Goal: Complete application form

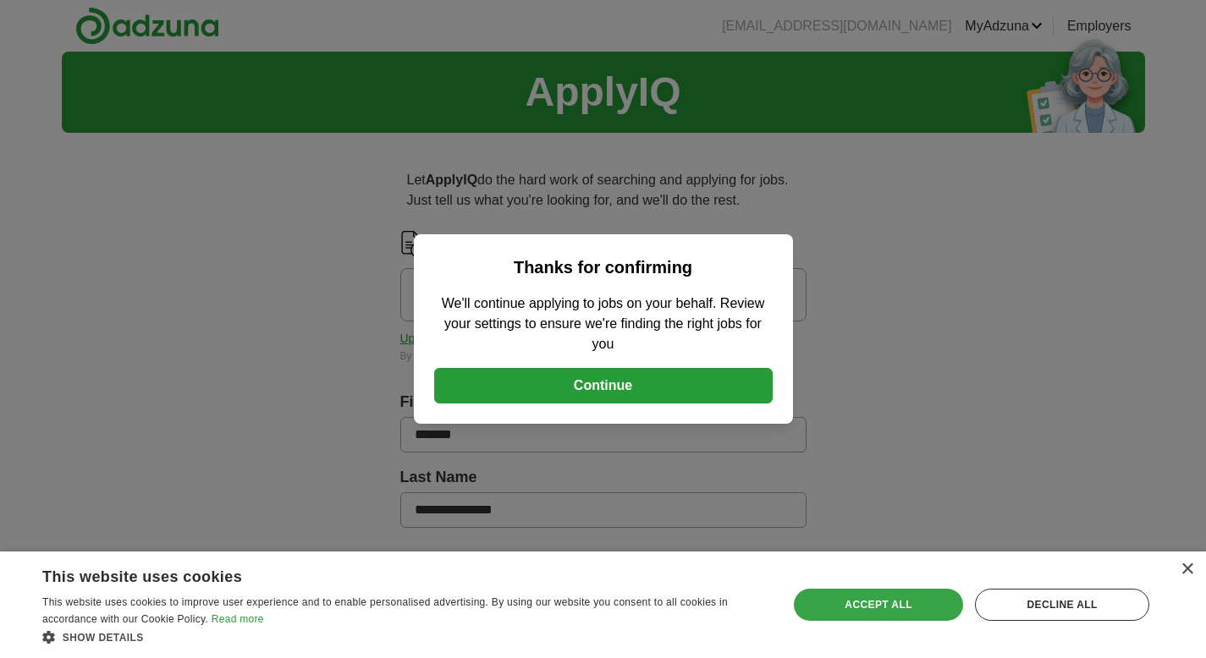
click at [892, 609] on div "Accept all" at bounding box center [878, 605] width 169 height 32
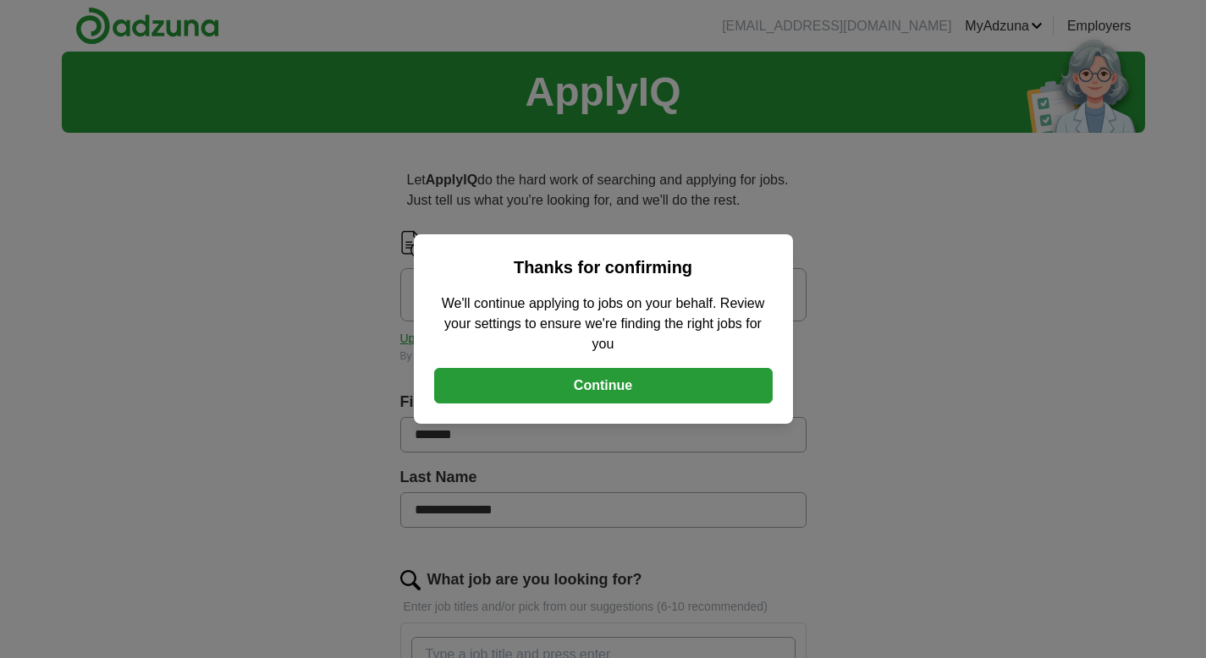
click at [609, 390] on button "Continue" at bounding box center [603, 386] width 338 height 36
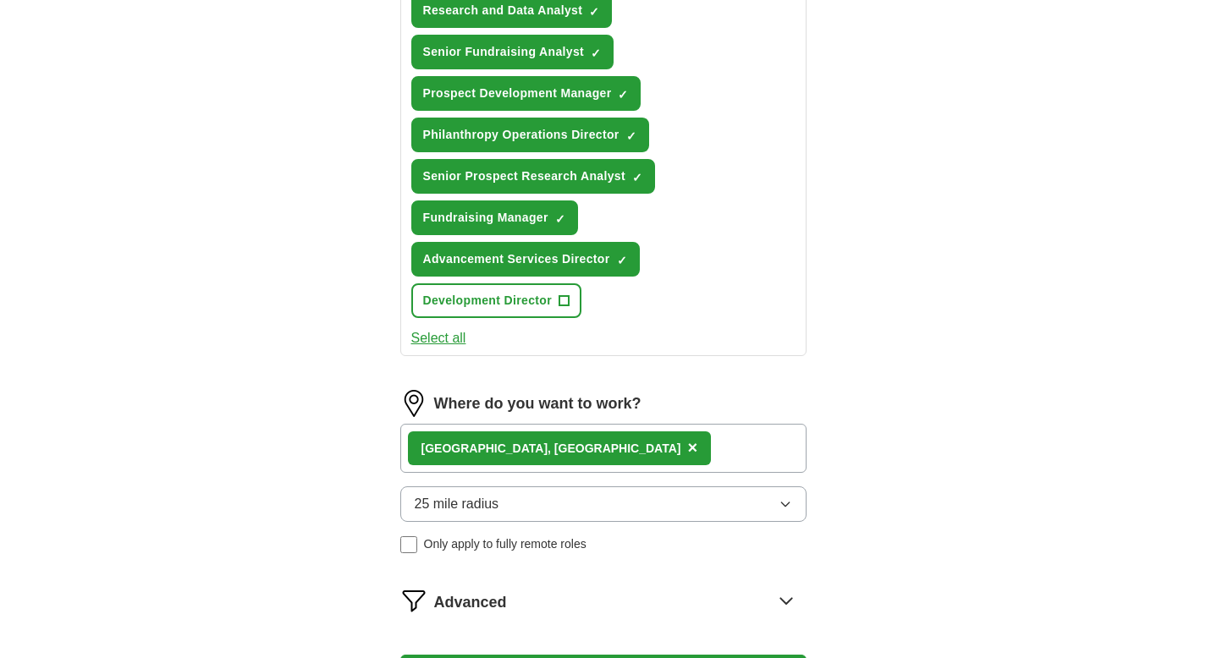
scroll to position [772, 0]
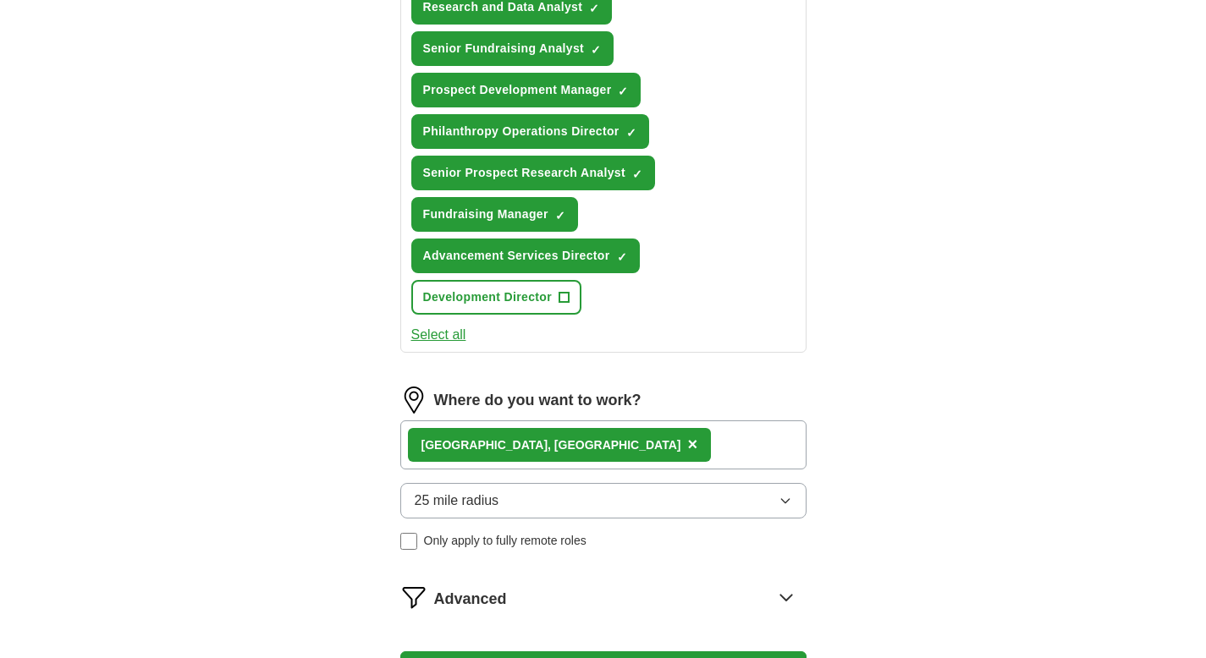
click at [577, 449] on div "[GEOGRAPHIC_DATA], [GEOGRAPHIC_DATA] ×" at bounding box center [603, 444] width 406 height 49
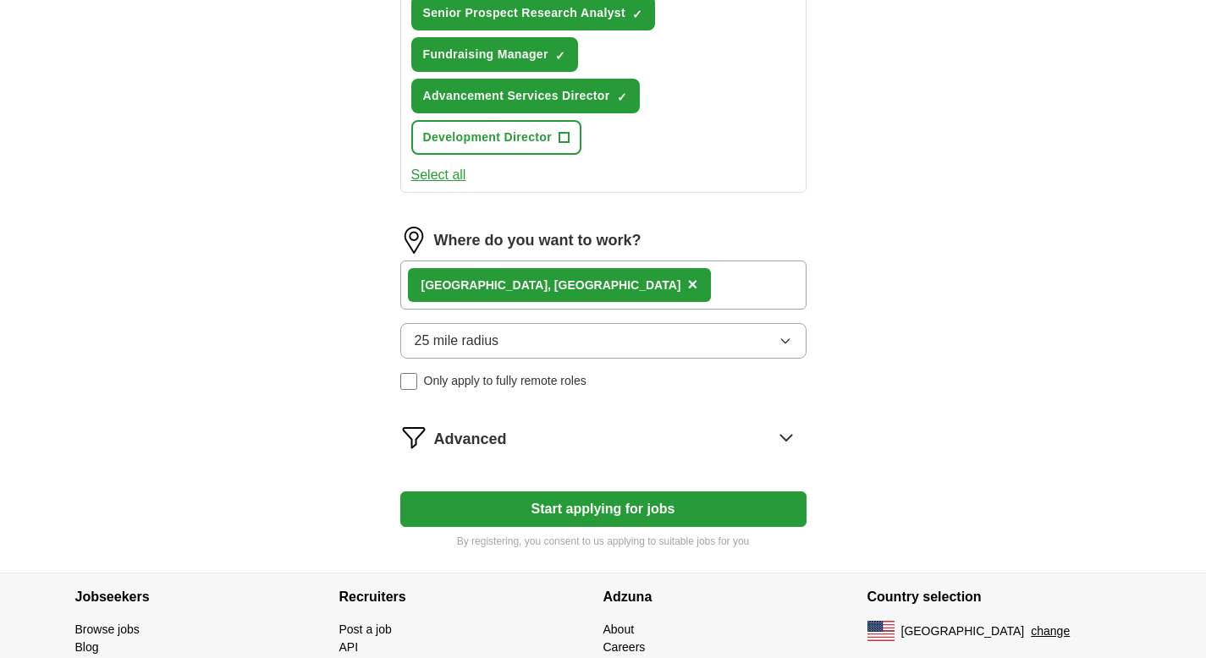
scroll to position [1018, 0]
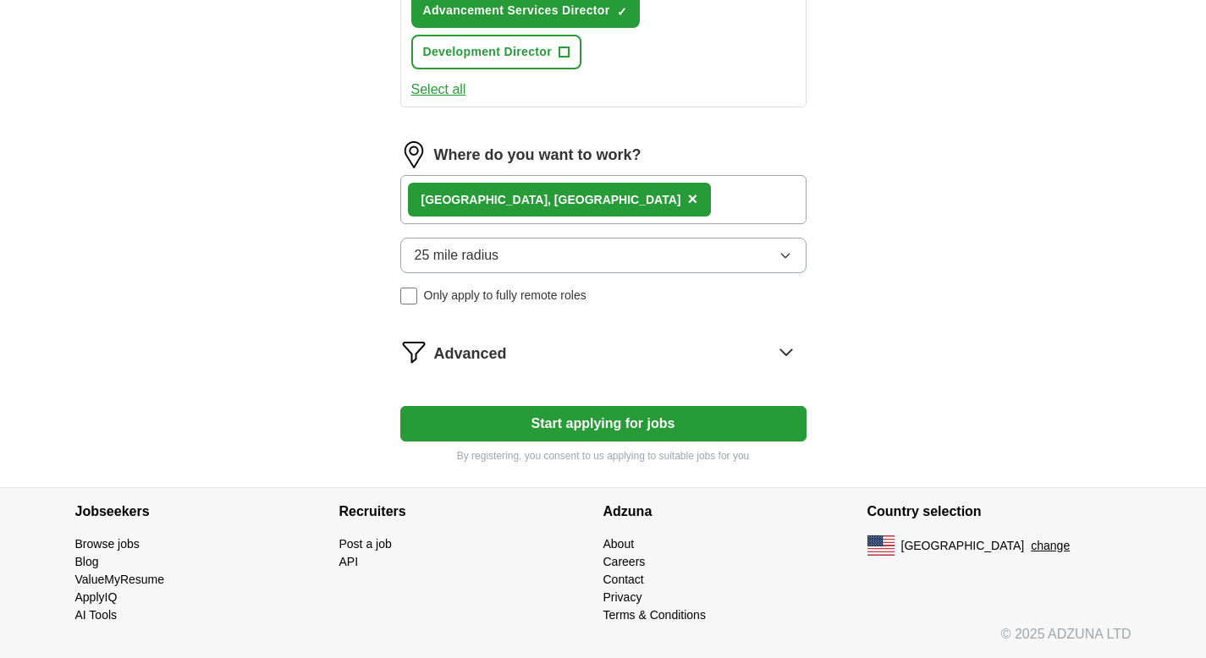
click at [781, 348] on icon at bounding box center [785, 351] width 27 height 27
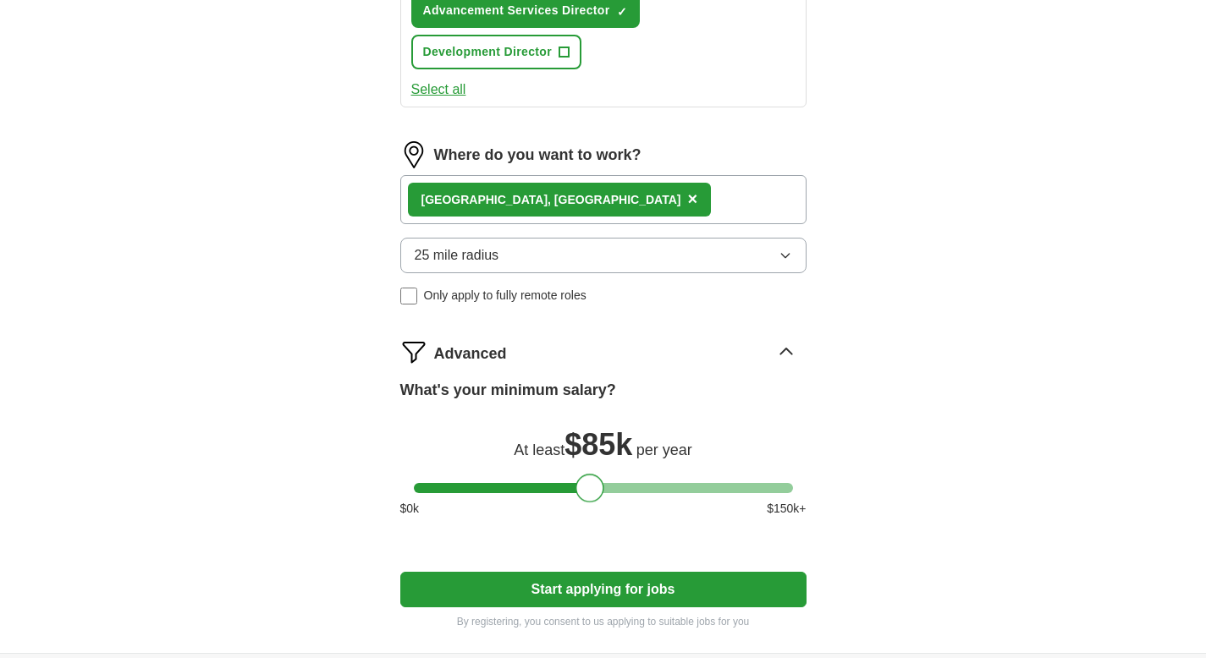
drag, startPoint x: 426, startPoint y: 492, endPoint x: 588, endPoint y: 465, distance: 164.5
click at [588, 465] on div "What's your minimum salary? At least $ 85k per year $ 0 k $ 150 k+" at bounding box center [603, 455] width 406 height 152
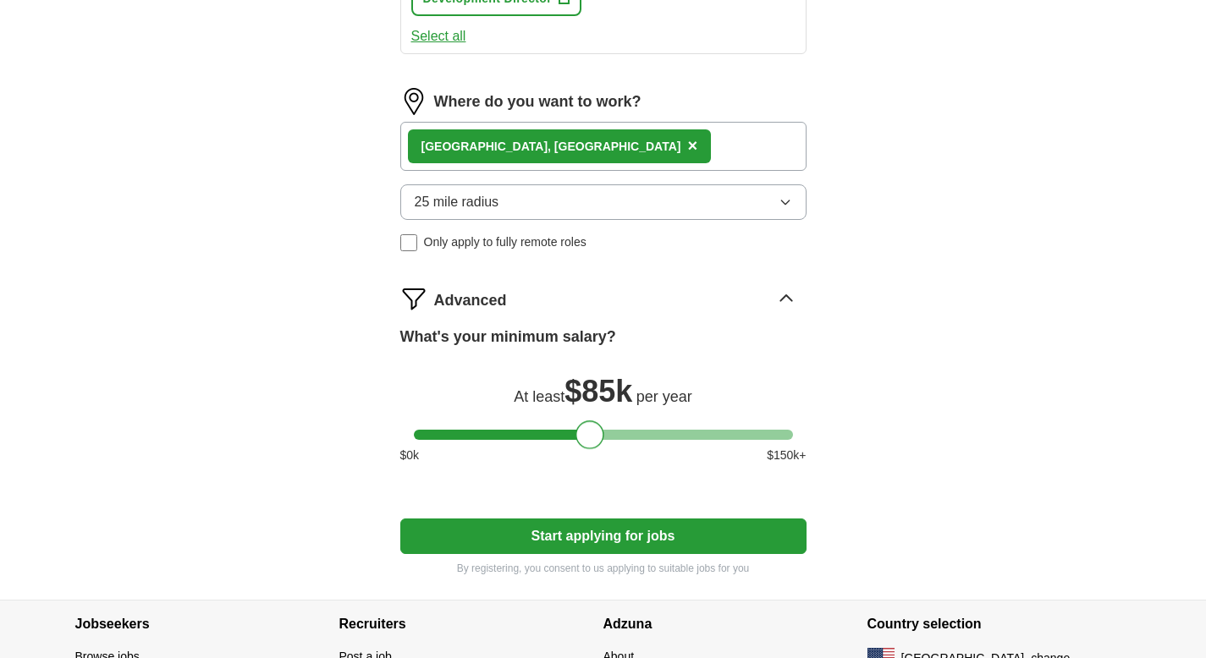
scroll to position [1094, 0]
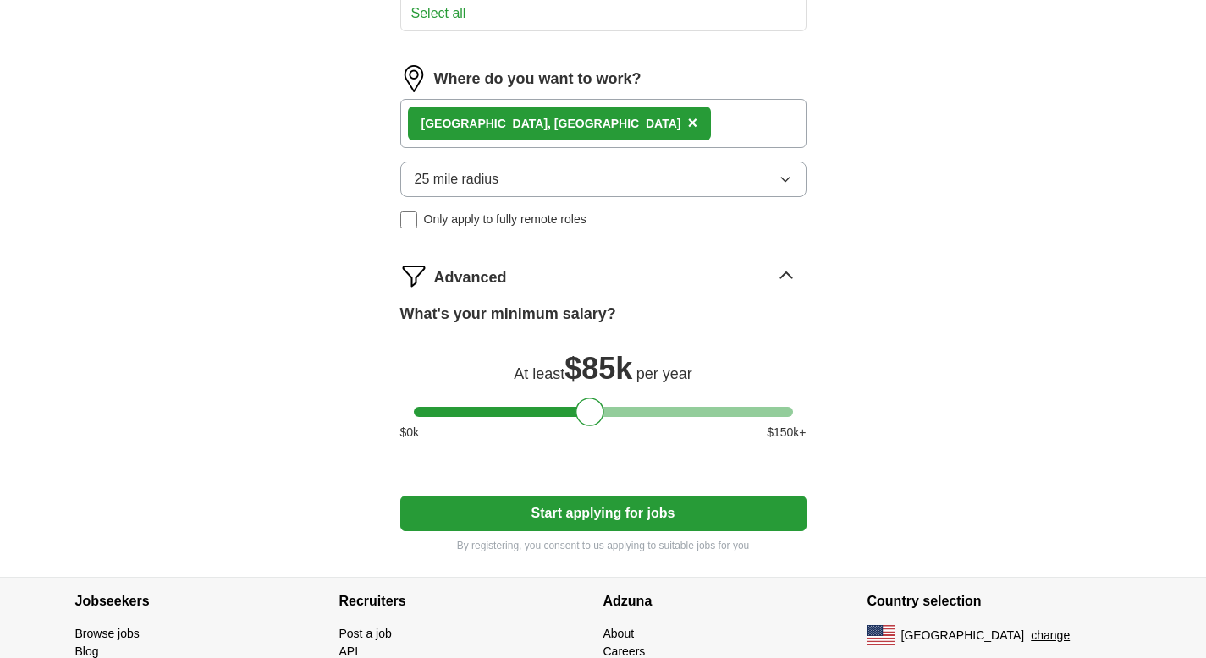
drag, startPoint x: 570, startPoint y: 99, endPoint x: 563, endPoint y: 116, distance: 18.2
click at [570, 99] on div "[GEOGRAPHIC_DATA], [GEOGRAPHIC_DATA] ×" at bounding box center [603, 123] width 406 height 49
click at [560, 121] on div "[GEOGRAPHIC_DATA], [GEOGRAPHIC_DATA] ×" at bounding box center [603, 123] width 406 height 49
click at [576, 510] on button "Start applying for jobs" at bounding box center [603, 514] width 406 height 36
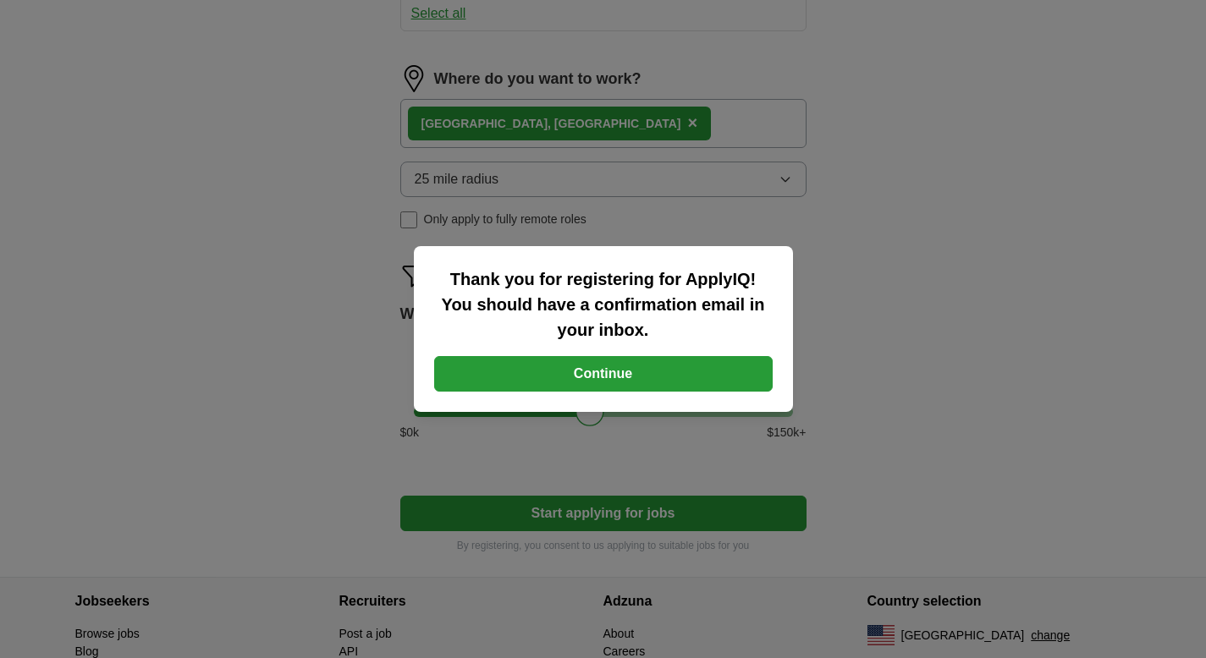
click at [605, 371] on button "Continue" at bounding box center [603, 374] width 338 height 36
